Goal: Check status: Check status

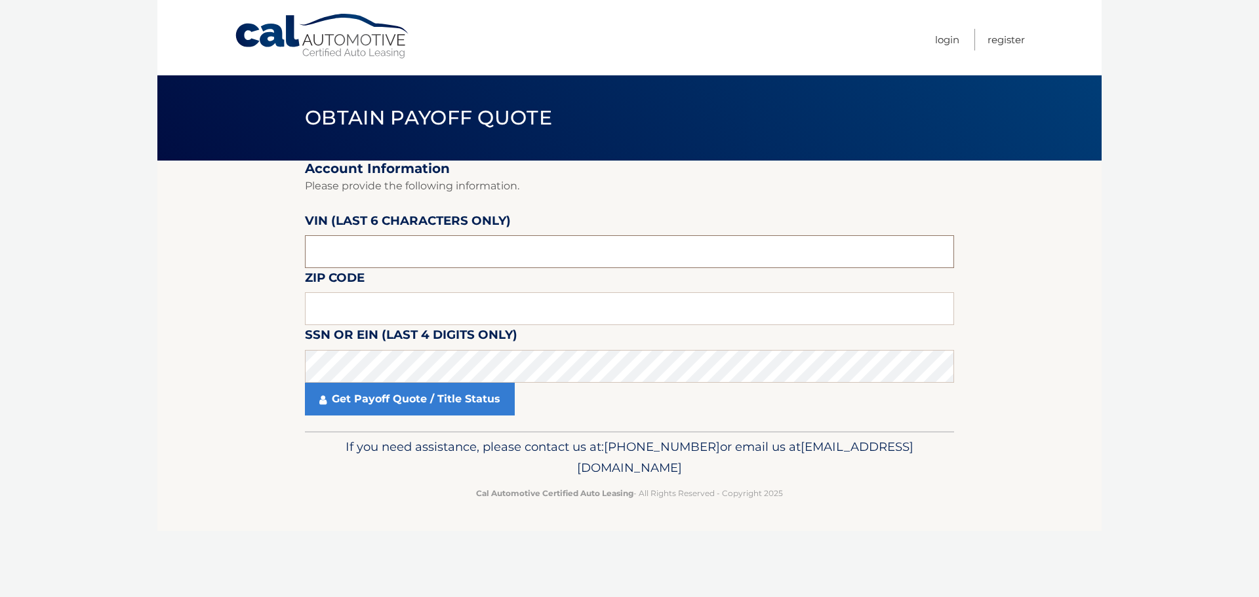
click at [443, 237] on input "text" at bounding box center [629, 251] width 649 height 33
type input "060603"
click at [397, 307] on input "text" at bounding box center [629, 308] width 649 height 33
type input "14617"
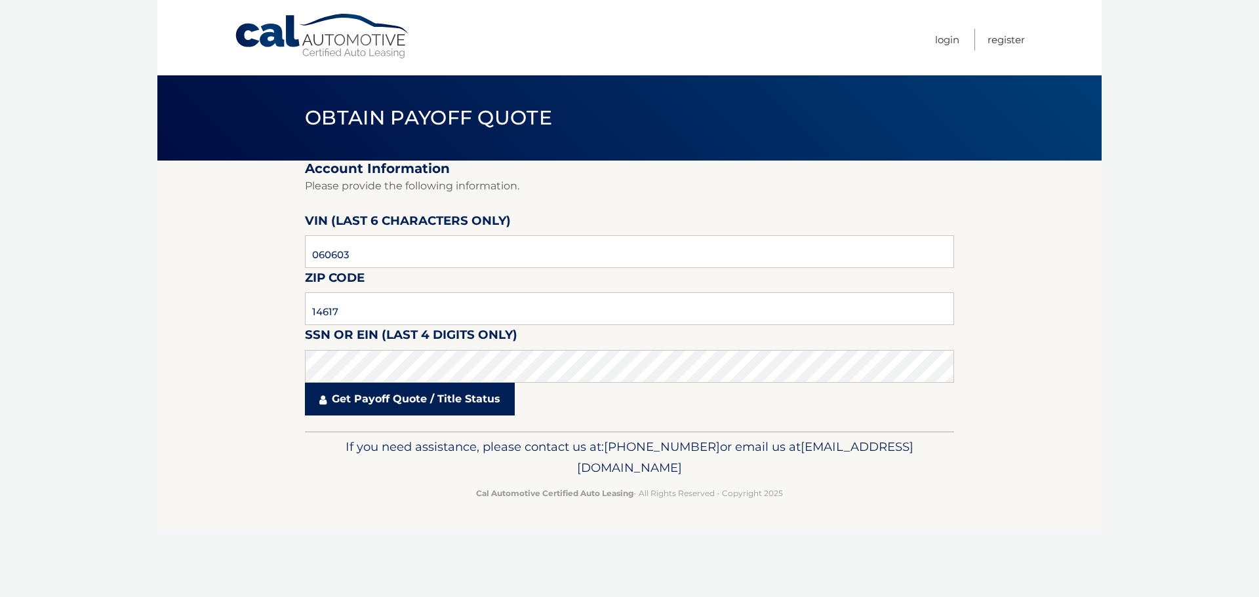
click at [391, 397] on link "Get Payoff Quote / Title Status" at bounding box center [410, 399] width 210 height 33
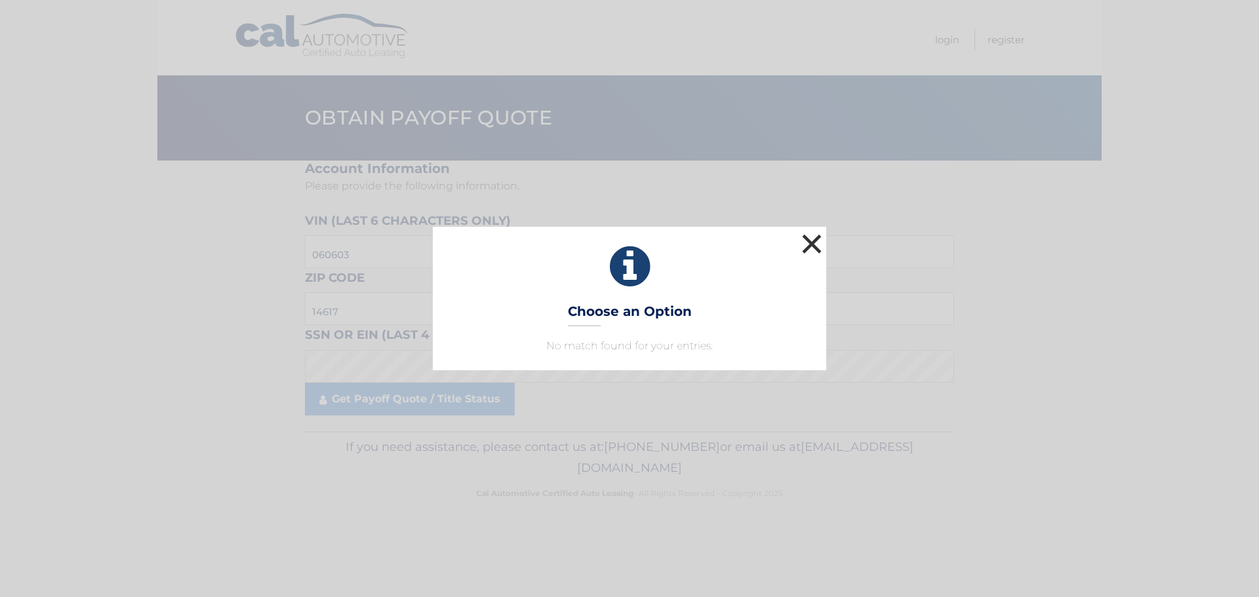
click at [810, 244] on button "×" at bounding box center [812, 244] width 26 height 26
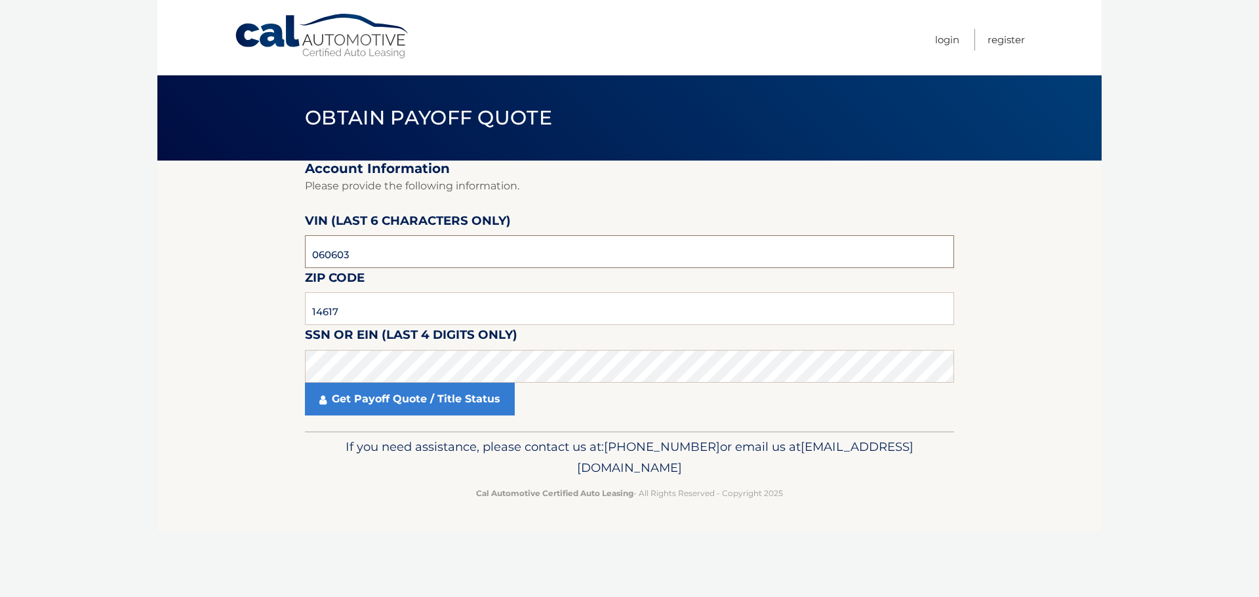
click at [342, 254] on input "060603" at bounding box center [629, 251] width 649 height 33
drag, startPoint x: 377, startPoint y: 255, endPoint x: 206, endPoint y: 245, distance: 171.5
click at [206, 245] on section "Account Information Please provide the following information. [PERSON_NAME] (la…" at bounding box center [629, 296] width 944 height 271
click at [395, 249] on input "06063*" at bounding box center [629, 251] width 649 height 33
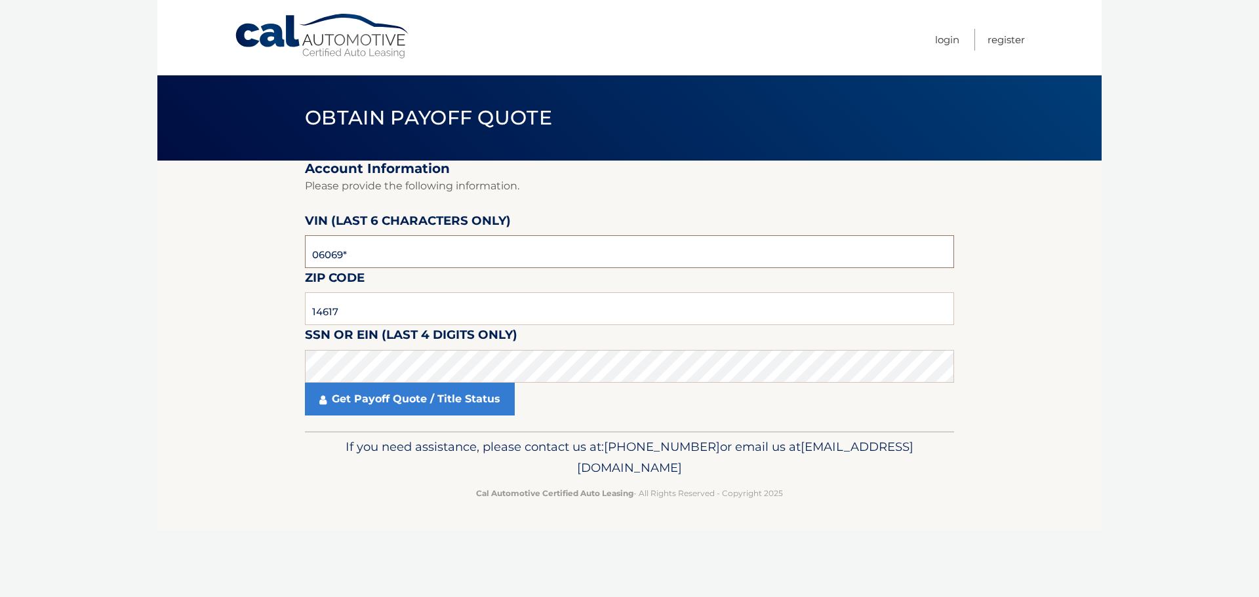
type input "060693"
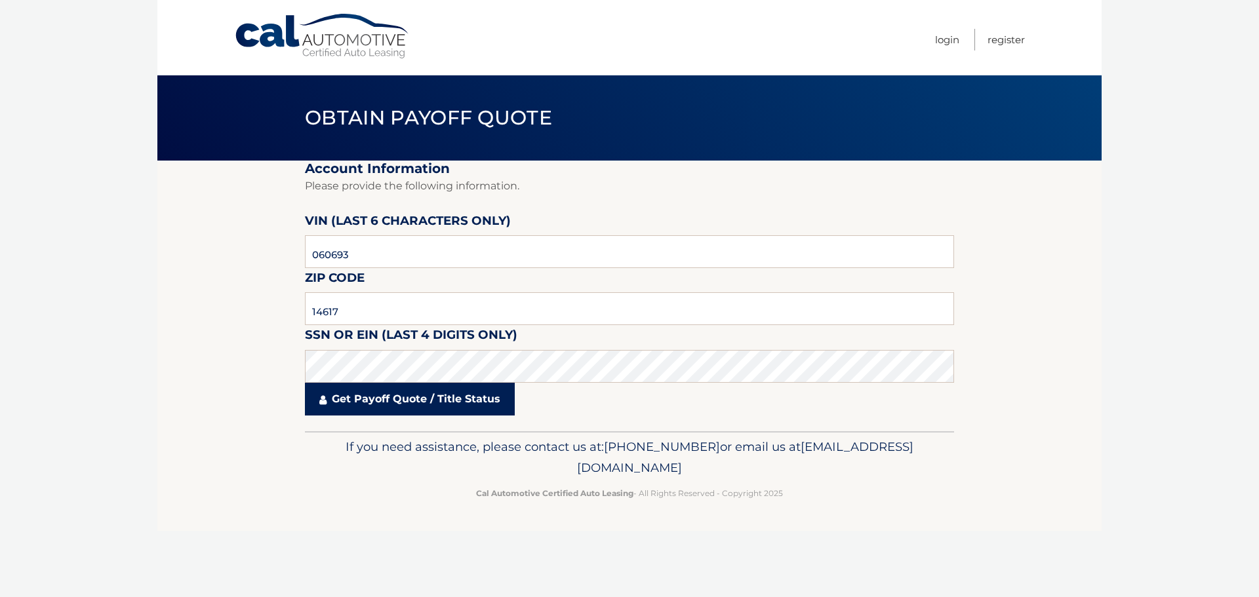
click at [421, 400] on link "Get Payoff Quote / Title Status" at bounding box center [410, 399] width 210 height 33
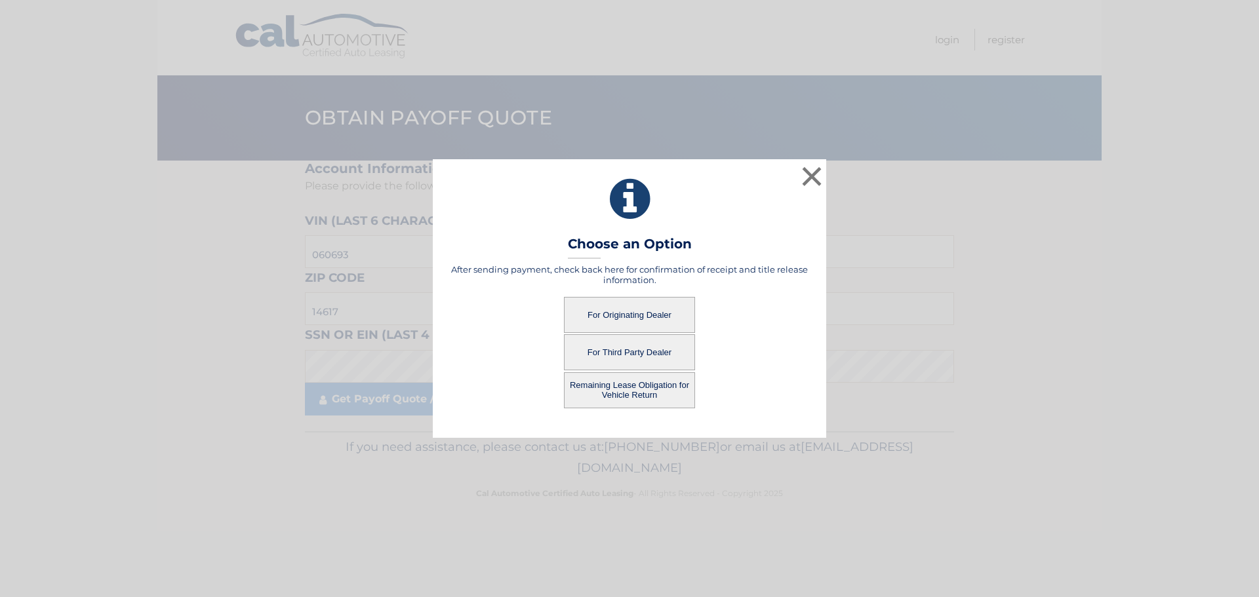
click at [642, 313] on button "For Originating Dealer" at bounding box center [629, 315] width 131 height 36
click at [632, 314] on button "For Originating Dealer" at bounding box center [629, 315] width 131 height 36
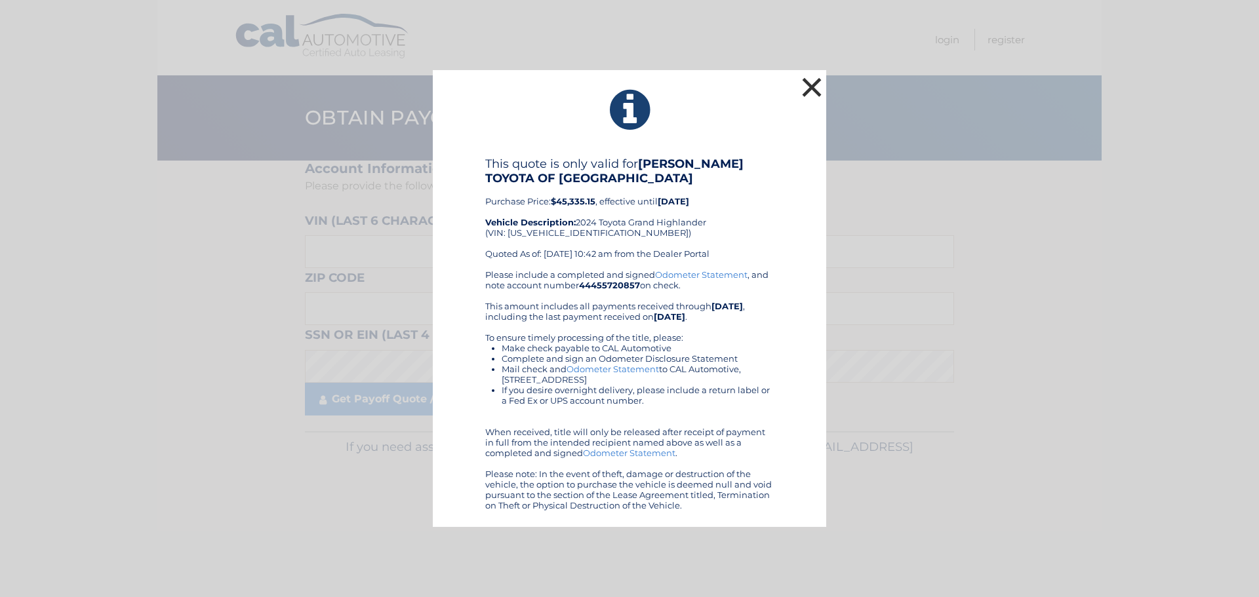
click at [802, 89] on button "×" at bounding box center [812, 87] width 26 height 26
